Goal: Information Seeking & Learning: Learn about a topic

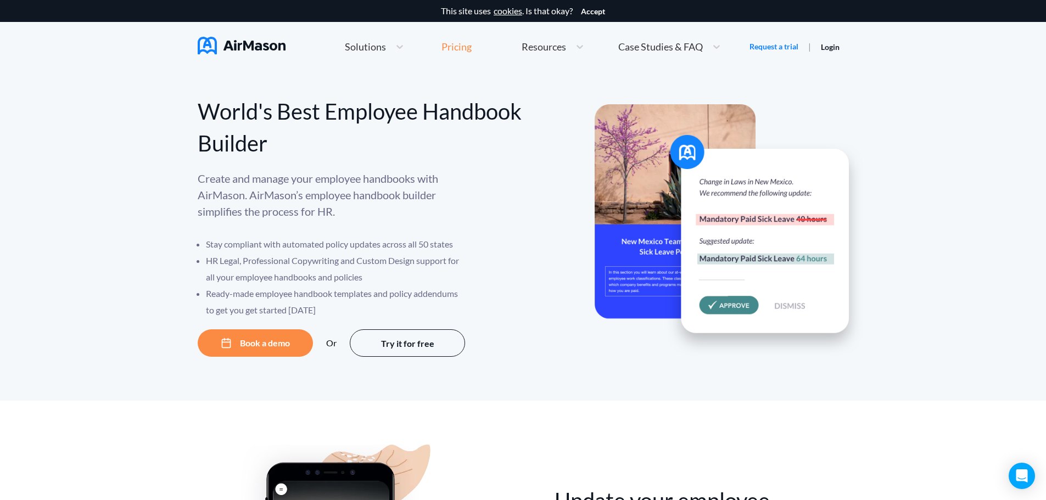
drag, startPoint x: 0, startPoint y: 0, endPoint x: 457, endPoint y: 48, distance: 459.2
click at [457, 48] on div "Pricing" at bounding box center [456, 47] width 30 height 10
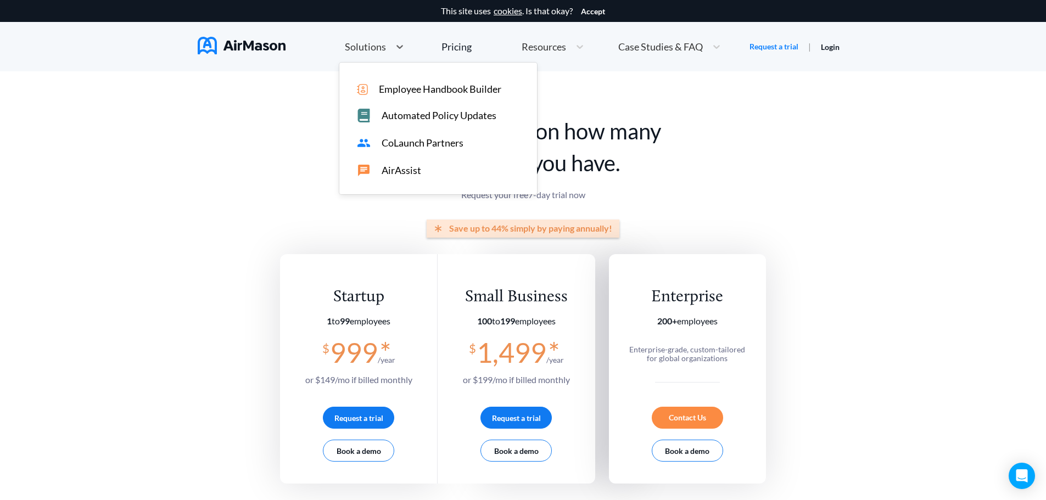
click at [363, 50] on span "Solutions" at bounding box center [365, 47] width 41 height 10
click at [405, 86] on span "Employee Handbook Builder" at bounding box center [440, 89] width 122 height 12
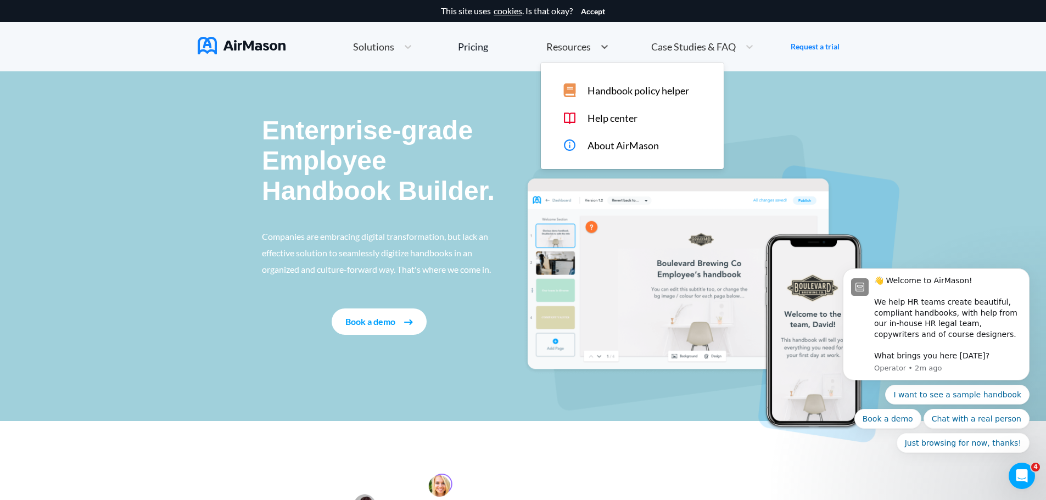
click at [554, 46] on span "Resources" at bounding box center [568, 47] width 44 height 10
click at [689, 46] on span "Case Studies & FAQ" at bounding box center [693, 47] width 85 height 10
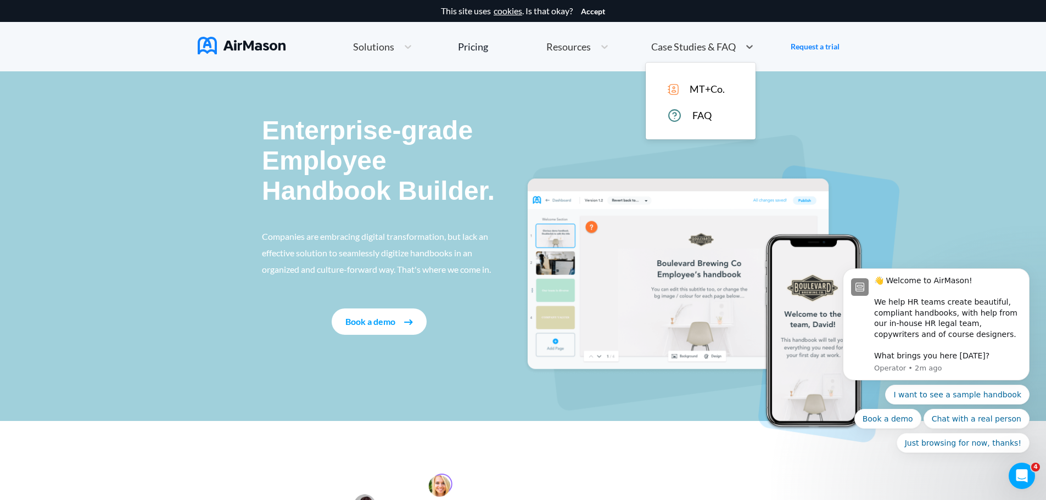
click at [699, 85] on span "MT+Co." at bounding box center [706, 89] width 35 height 12
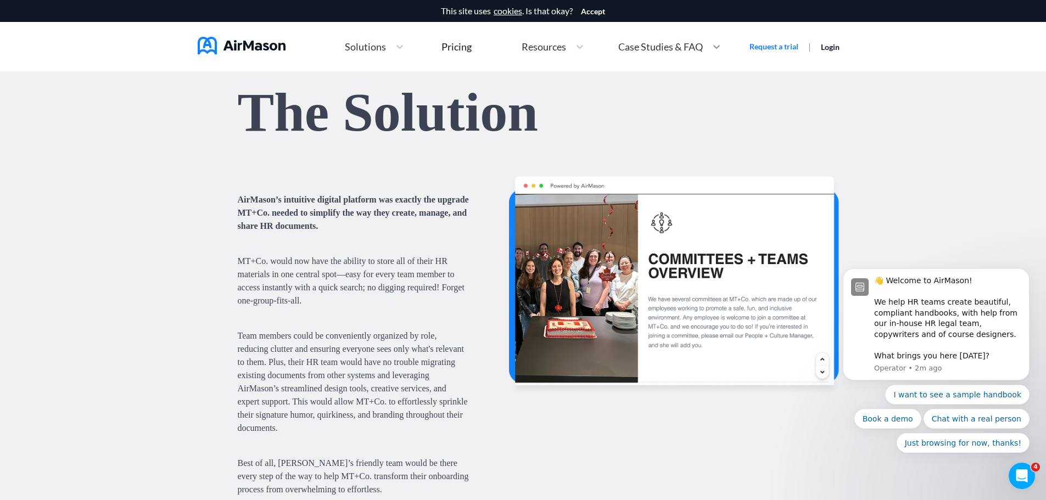
scroll to position [840, 0]
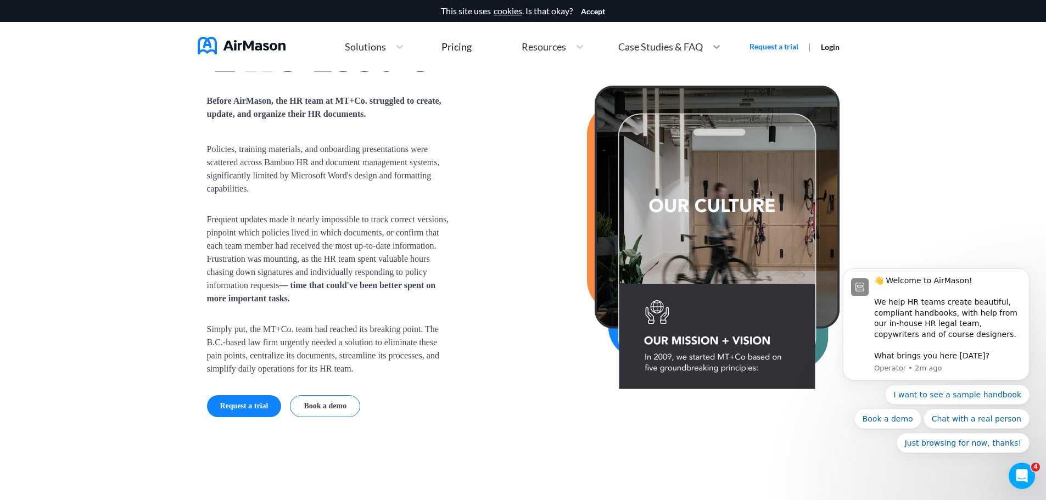
click at [716, 49] on icon at bounding box center [716, 46] width 11 height 11
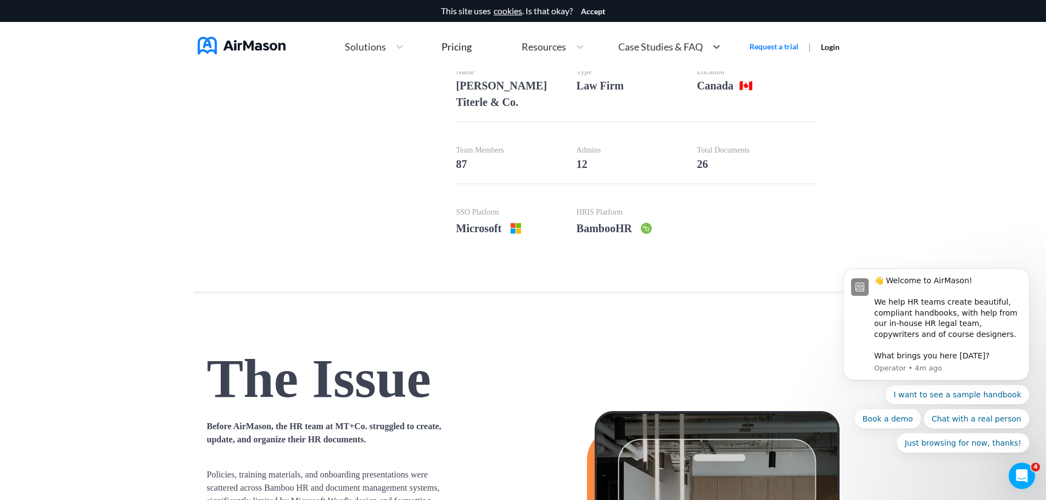
scroll to position [494, 0]
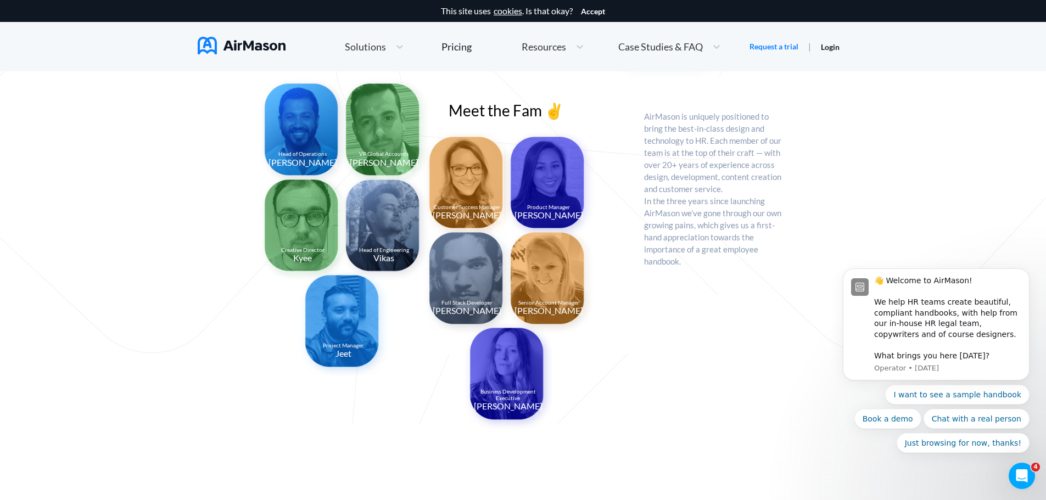
scroll to position [348, 0]
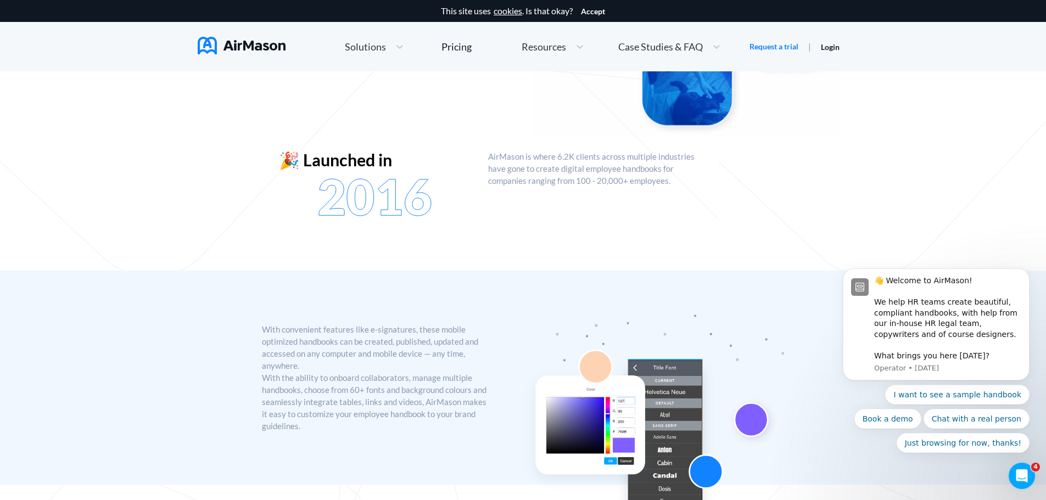
click at [542, 48] on span "Resources" at bounding box center [543, 47] width 44 height 10
click at [190, 283] on div "With convenient features like e-signatures, these mobile optimized handbooks ca…" at bounding box center [523, 378] width 1046 height 214
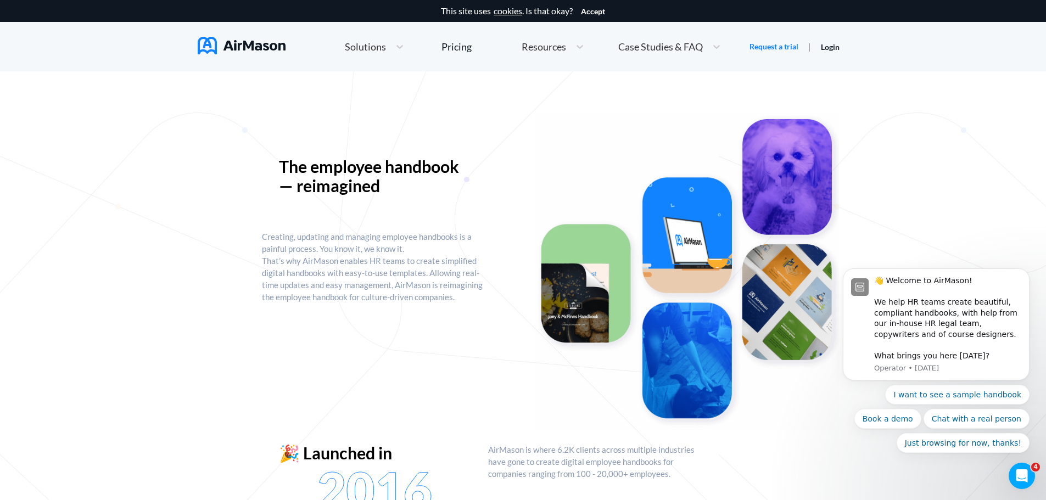
scroll to position [0, 0]
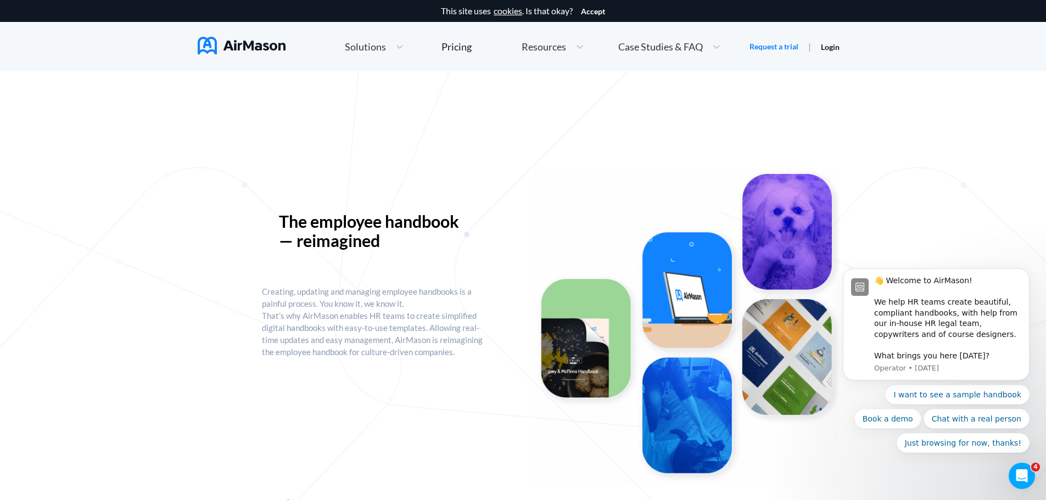
click at [656, 44] on span "Case Studies & FAQ" at bounding box center [660, 47] width 85 height 10
click at [662, 87] on span "MT+Co." at bounding box center [673, 89] width 35 height 12
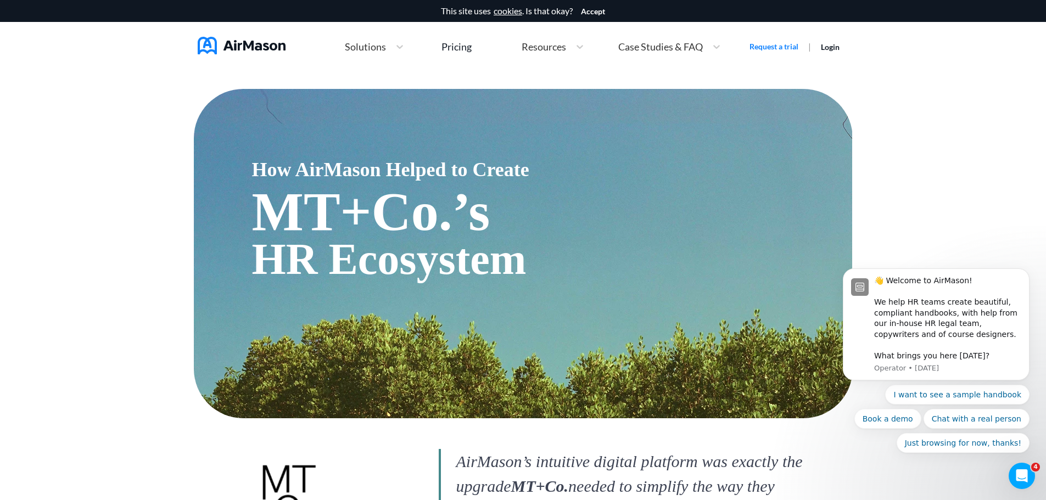
click at [547, 45] on span "Resources" at bounding box center [543, 47] width 44 height 10
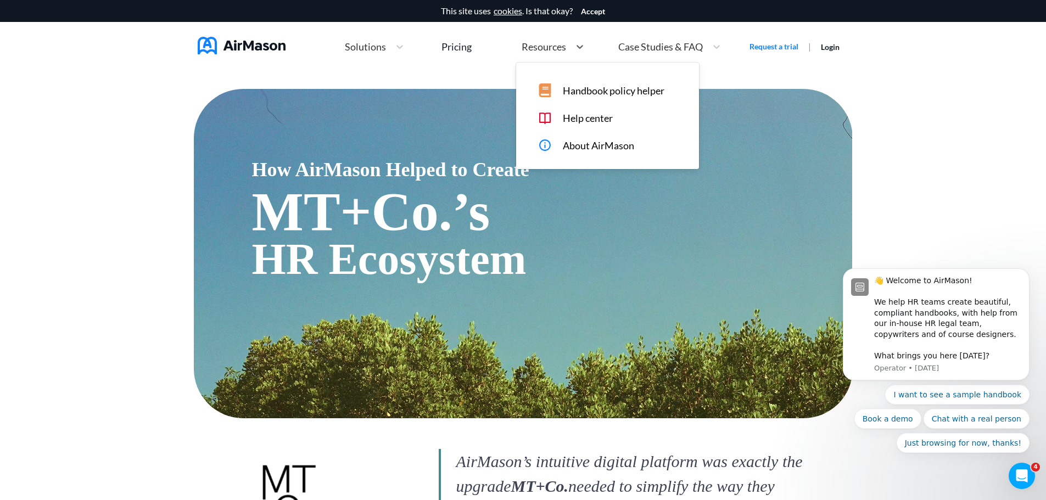
click at [580, 140] on span "About AirMason" at bounding box center [598, 146] width 71 height 12
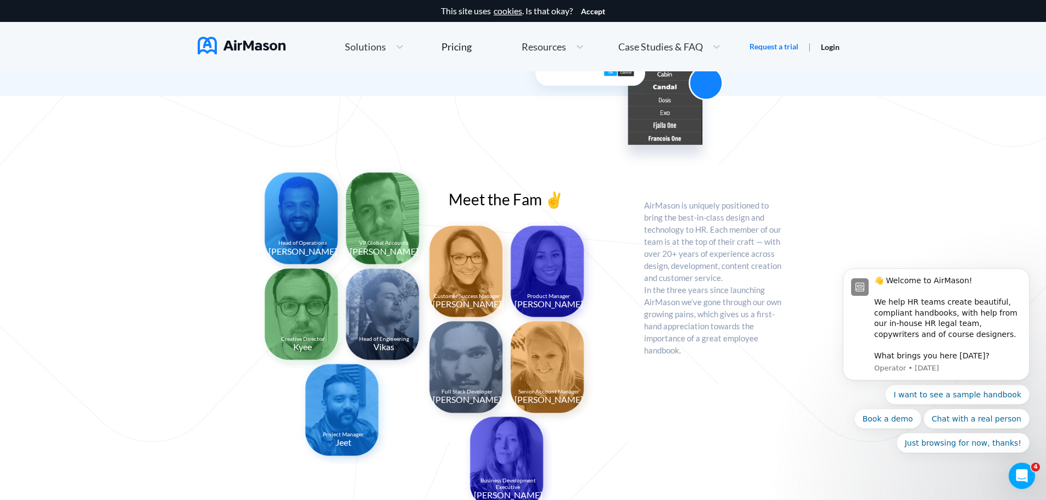
scroll to position [768, 0]
